Goal: Find specific page/section: Find specific page/section

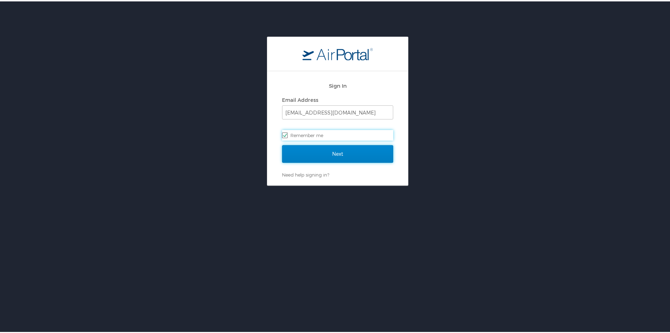
click at [339, 154] on input "Next" at bounding box center [337, 153] width 111 height 18
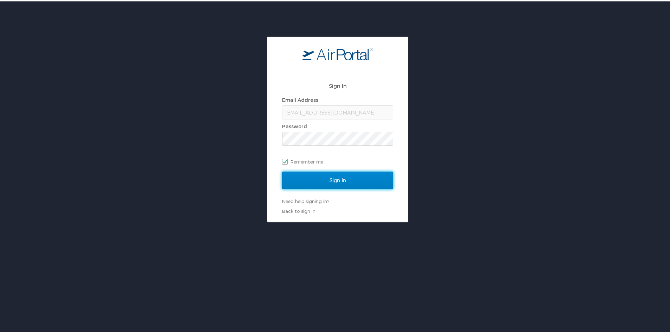
click at [348, 180] on input "Sign In" at bounding box center [337, 179] width 111 height 18
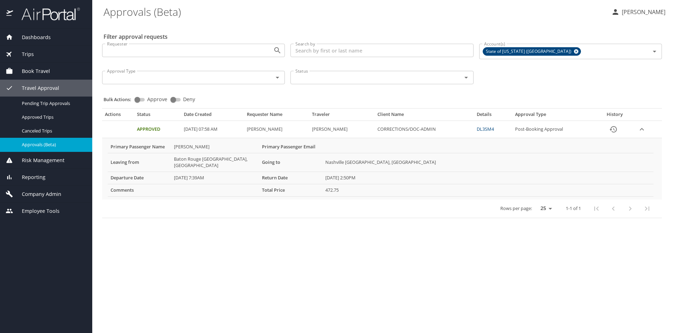
click at [32, 37] on span "Dashboards" at bounding box center [32, 37] width 38 height 8
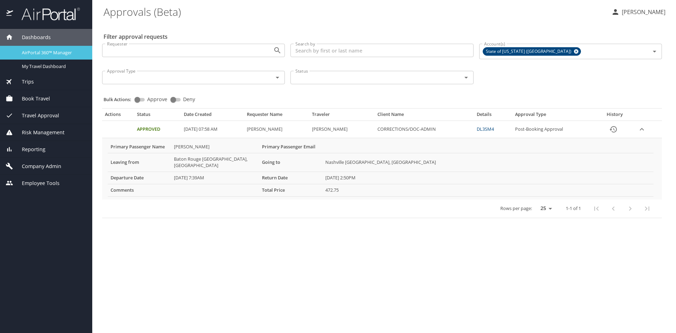
click at [37, 52] on span "AirPortal 360™ Manager" at bounding box center [53, 52] width 62 height 7
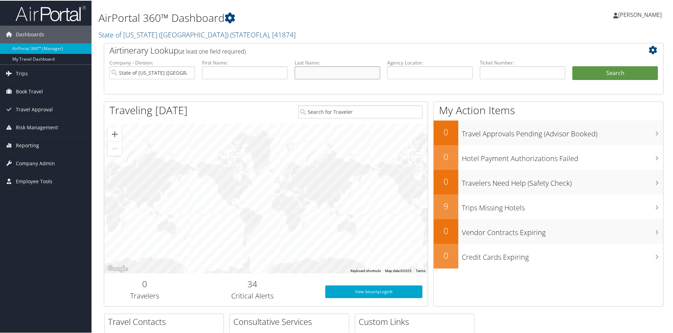
click at [307, 71] on input "text" at bounding box center [338, 71] width 86 height 13
type input "patton"
click at [600, 68] on button "Search" at bounding box center [615, 72] width 86 height 14
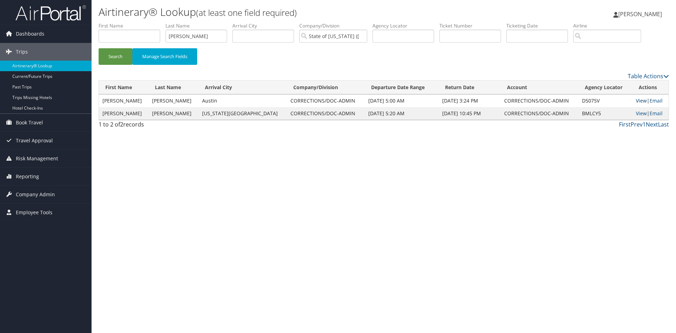
click at [636, 99] on link "View" at bounding box center [641, 100] width 11 height 7
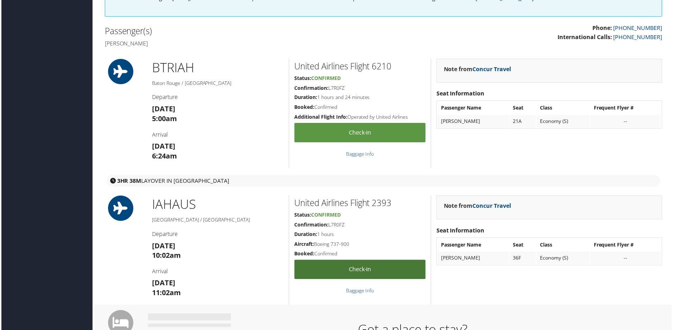
scroll to position [176, 0]
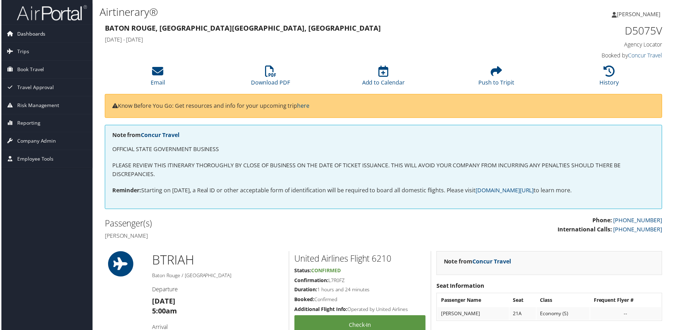
click at [29, 33] on span "Dashboards" at bounding box center [30, 34] width 29 height 18
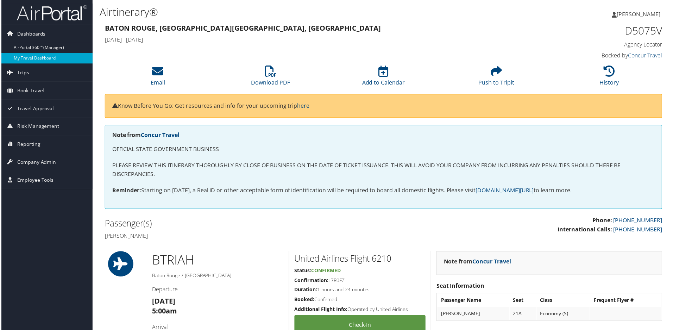
click at [19, 59] on link "My Travel Dashboard" at bounding box center [46, 58] width 92 height 11
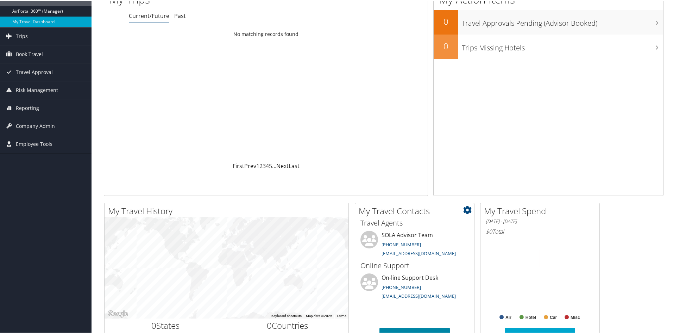
scroll to position [70, 0]
